Goal: Complete application form

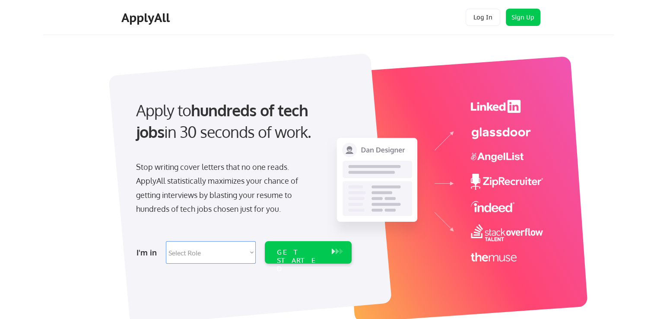
click at [222, 249] on select "Select Role Software Engineering Product Management Customer Success Sales UI/U…" at bounding box center [211, 252] width 90 height 22
select select ""it_security""
click at [166, 241] on select "Select Role Software Engineering Product Management Customer Success Sales UI/U…" at bounding box center [211, 252] width 90 height 22
select select ""it_security""
click at [234, 248] on select "Select Role Software Engineering Product Management Customer Success Sales UI/U…" at bounding box center [211, 252] width 90 height 22
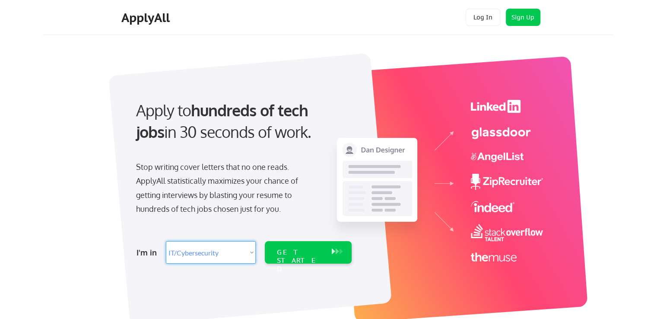
click at [166, 241] on select "Select Role Software Engineering Product Management Customer Success Sales UI/U…" at bounding box center [211, 252] width 90 height 22
click at [277, 237] on div "I'm in Select Role Software Engineering Product Management Customer Success Sal…" at bounding box center [243, 252] width 242 height 30
click at [282, 245] on div "GET STARTED" at bounding box center [300, 252] width 55 height 22
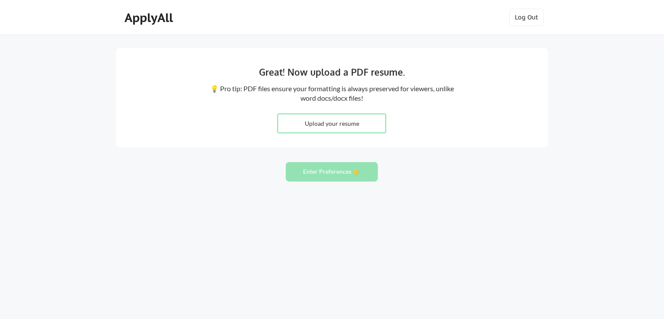
click at [344, 132] on input "file" at bounding box center [332, 123] width 108 height 19
